Goal: Information Seeking & Learning: Learn about a topic

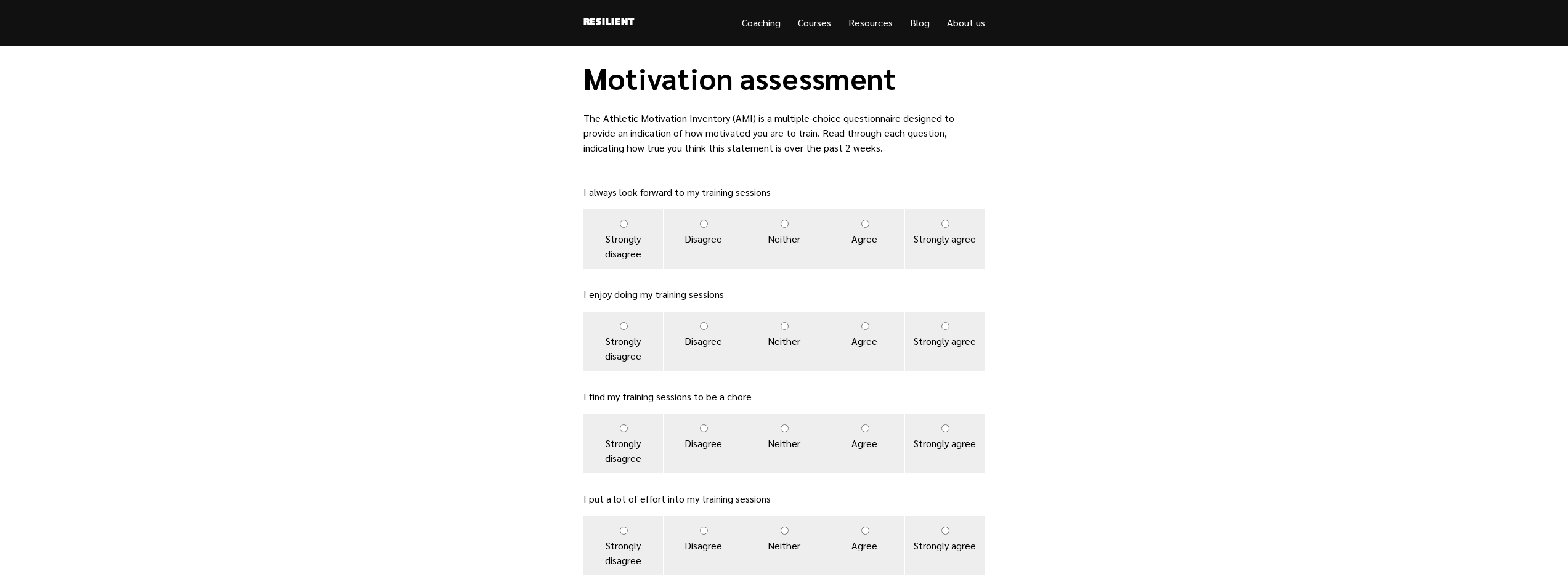
click at [656, 130] on p "The Athletic Motivation Inventory (AMI) is a multiple-choice questionnaire desi…" at bounding box center [784, 132] width 402 height 44
click at [611, 89] on h1 "Motivation assessment" at bounding box center [784, 79] width 402 height 35
click at [651, 135] on p "The Athletic Motivation Inventory (AMI) is a multiple-choice questionnaire desi…" at bounding box center [784, 132] width 402 height 44
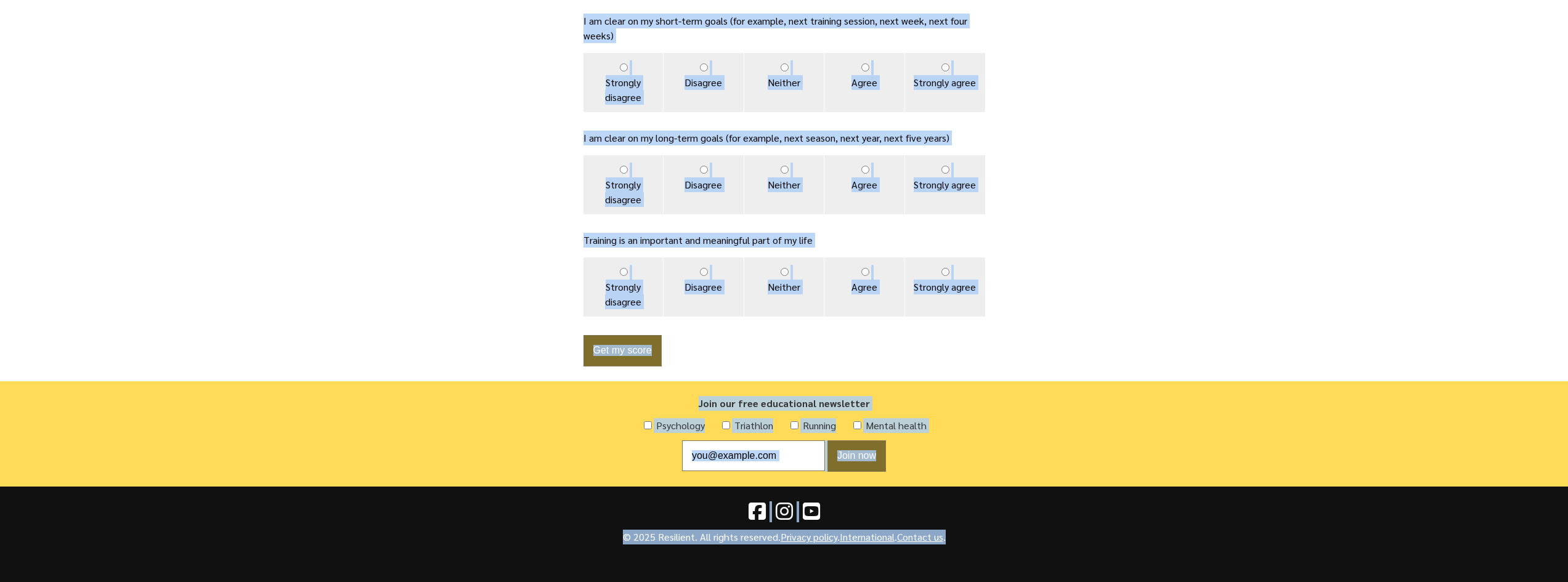
scroll to position [894, 0]
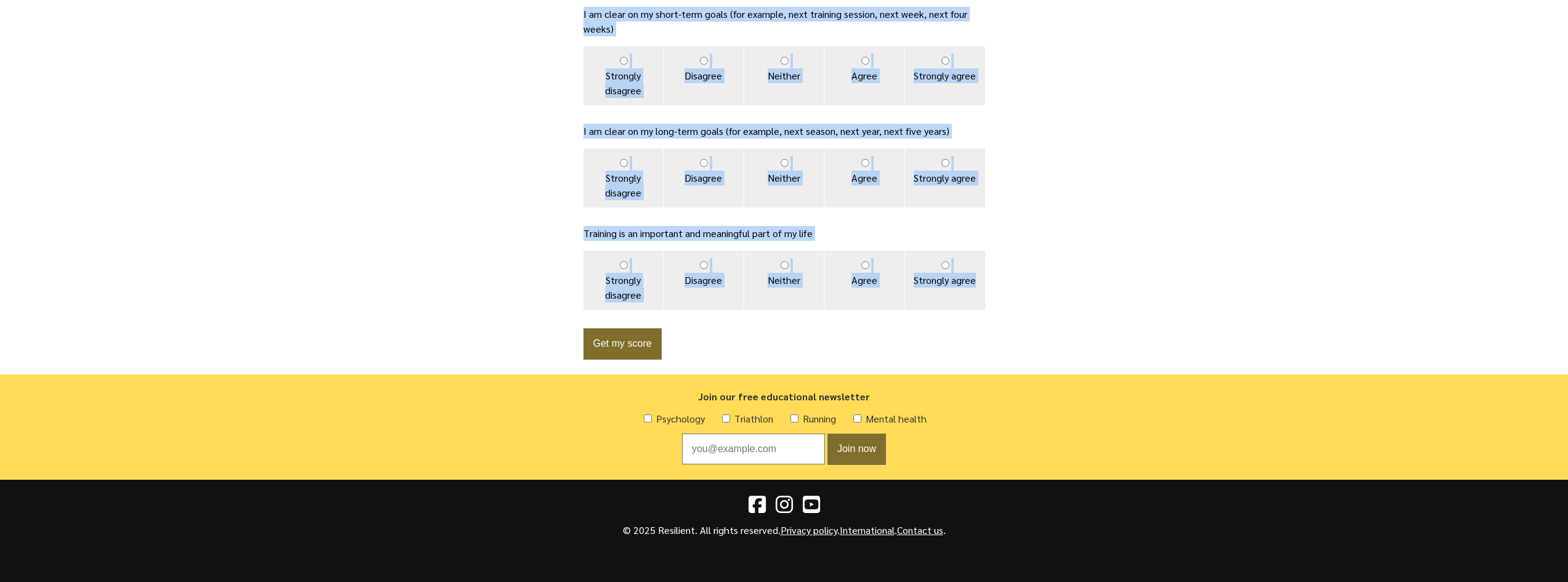
drag, startPoint x: 590, startPoint y: 72, endPoint x: 1004, endPoint y: 290, distance: 467.9
copy div "Motivation assessment The Athletic Motivation Inventory (AMI) is a multiple-cho…"
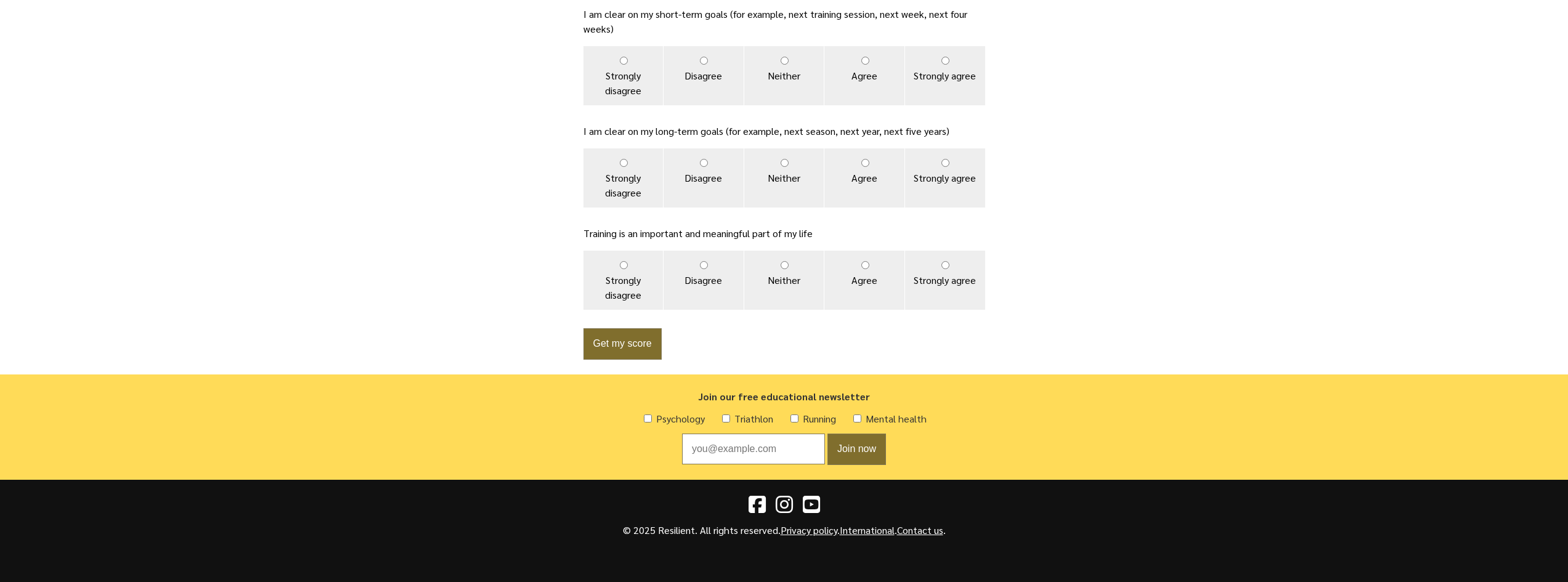
click at [1222, 526] on div "© 2025 Resilient. All rights reserved. Privacy policy . International . Contact…" at bounding box center [784, 531] width 1568 height 102
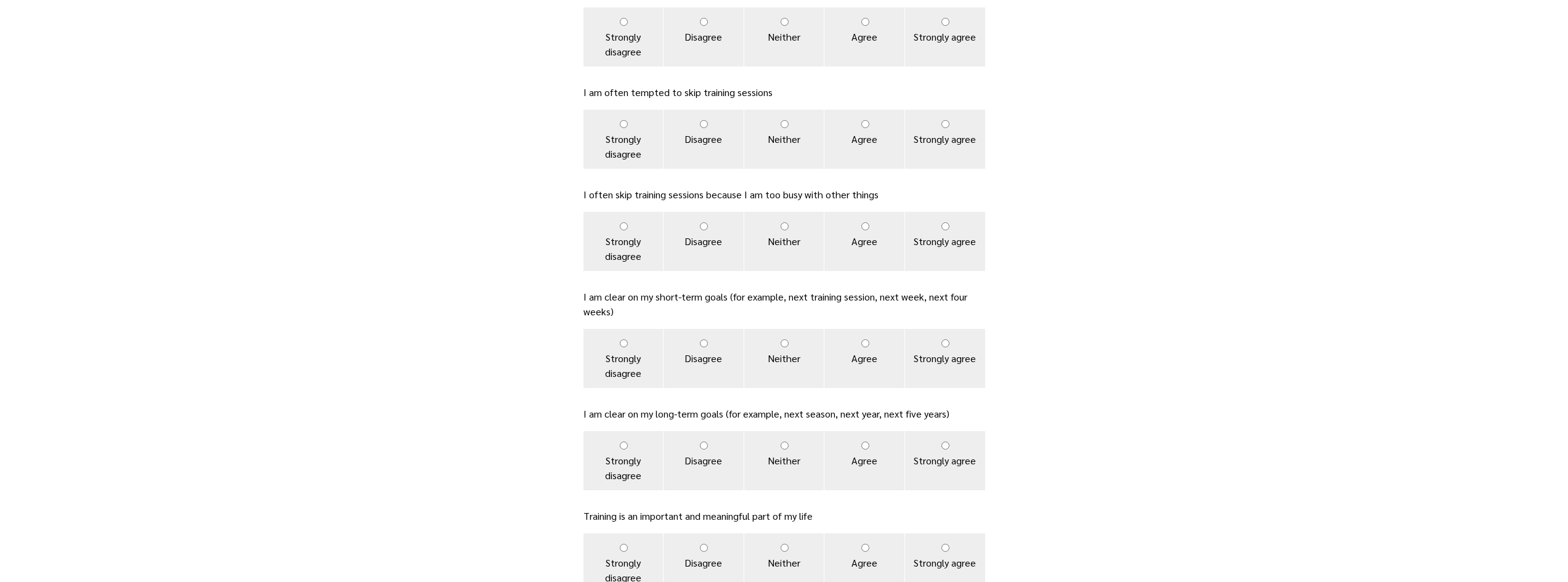
scroll to position [586, 0]
